Goal: Information Seeking & Learning: Learn about a topic

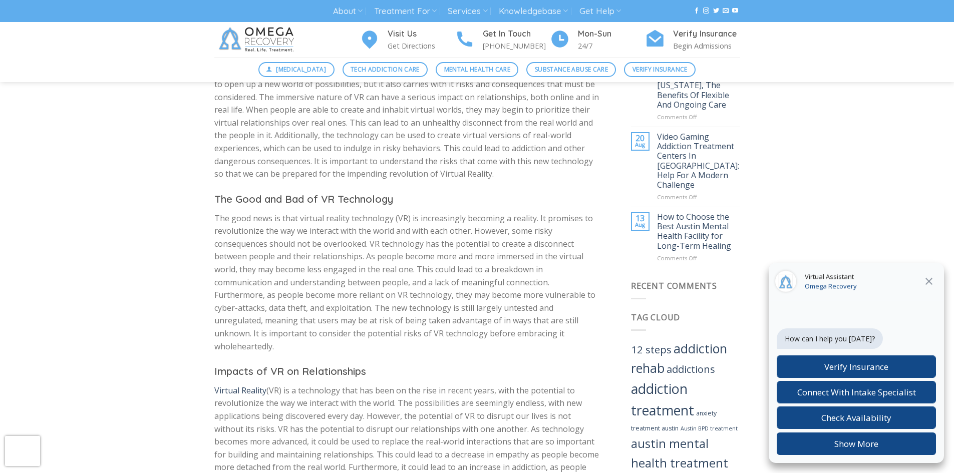
scroll to position [651, 0]
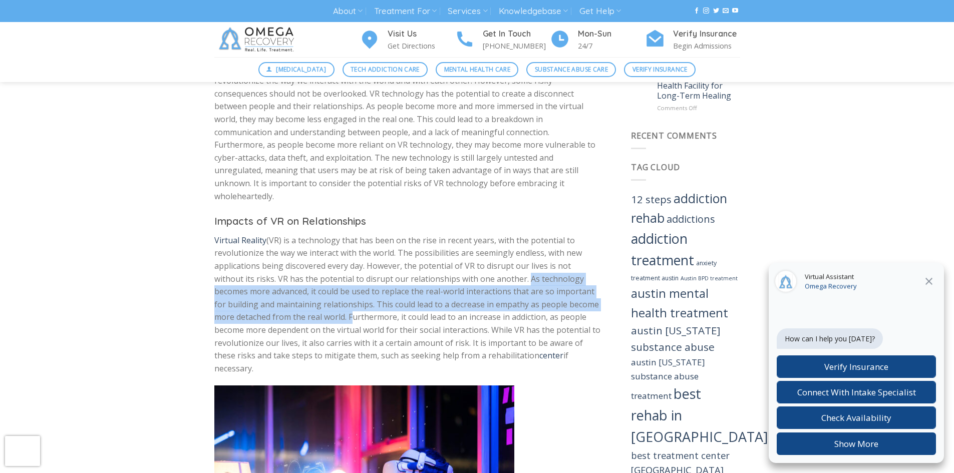
drag, startPoint x: 492, startPoint y: 264, endPoint x: 349, endPoint y: 301, distance: 147.7
click at [349, 301] on p "Virtual Reality (VR) is a technology that has been on the rise in recent years,…" at bounding box center [407, 304] width 387 height 141
copy p "As technology becomes more advanced, it could be used to replace the real-world…"
click at [376, 298] on p "Virtual Reality (VR) is a technology that has been on the rise in recent years,…" at bounding box center [407, 304] width 387 height 141
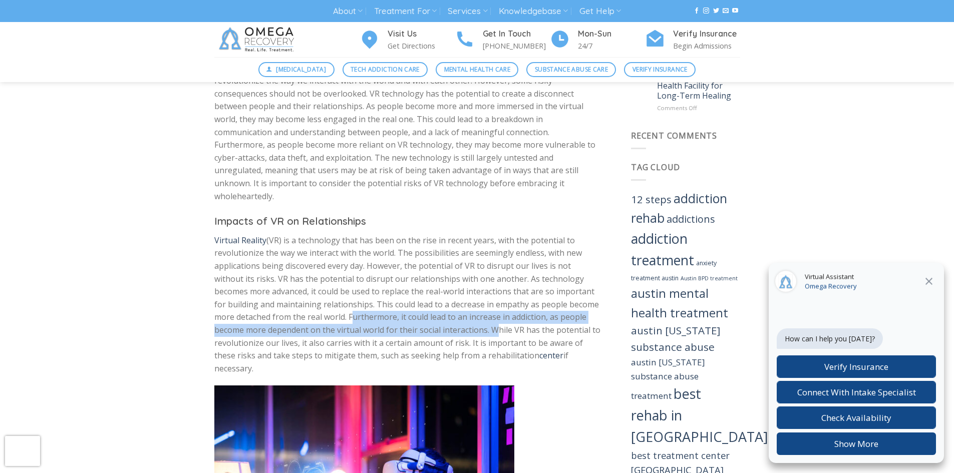
drag, startPoint x: 350, startPoint y: 304, endPoint x: 490, endPoint y: 315, distance: 141.2
click at [490, 315] on p "Virtual Reality (VR) is a technology that has been on the rise in recent years,…" at bounding box center [407, 304] width 387 height 141
copy p "Furthermore, it could lead to an increase in addiction, as people become more d…"
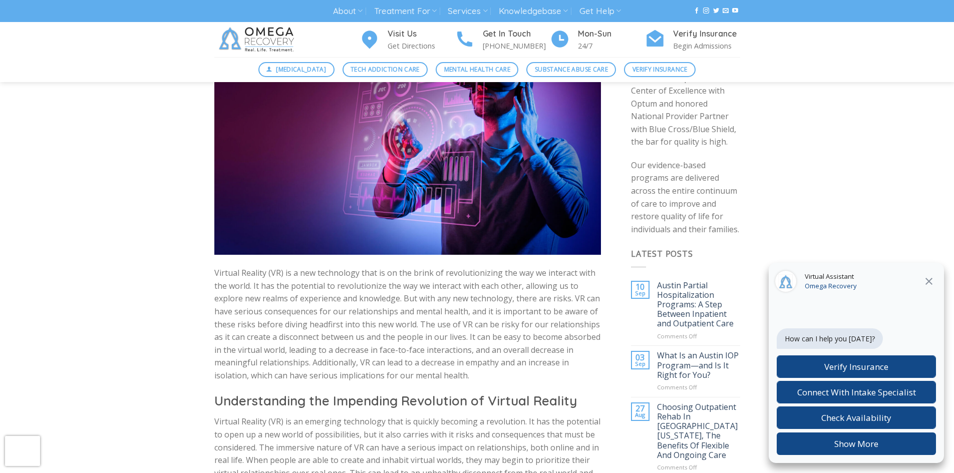
scroll to position [301, 0]
